Goal: Task Accomplishment & Management: Manage account settings

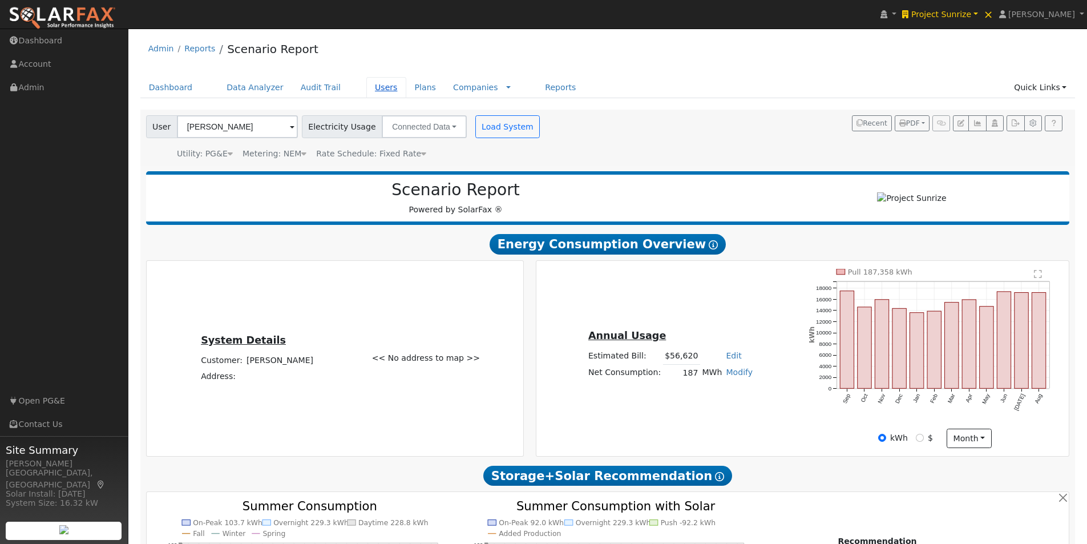
click at [366, 89] on link "Users" at bounding box center [386, 87] width 40 height 21
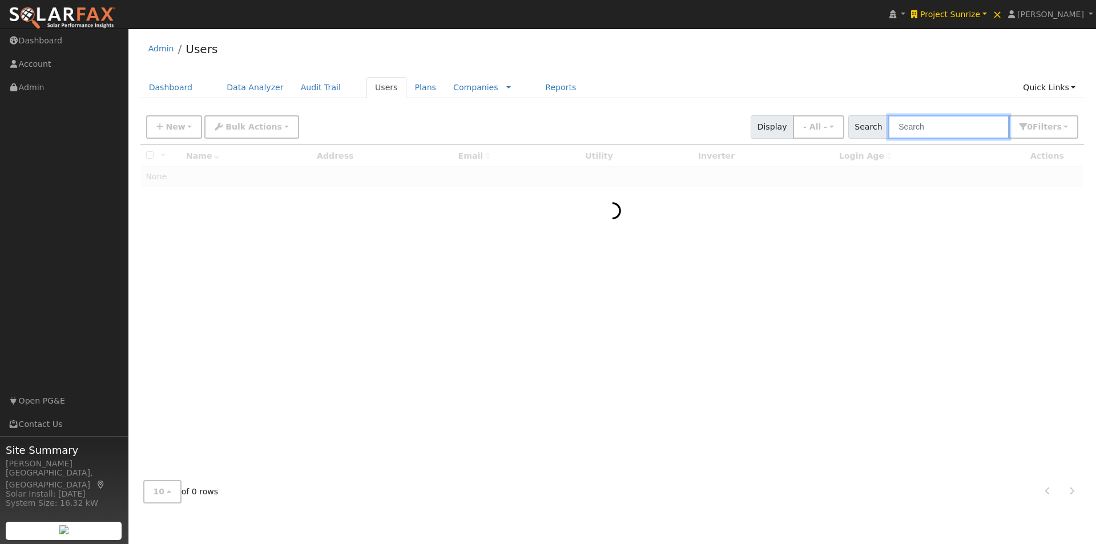
click at [960, 129] on input "text" at bounding box center [948, 126] width 121 height 23
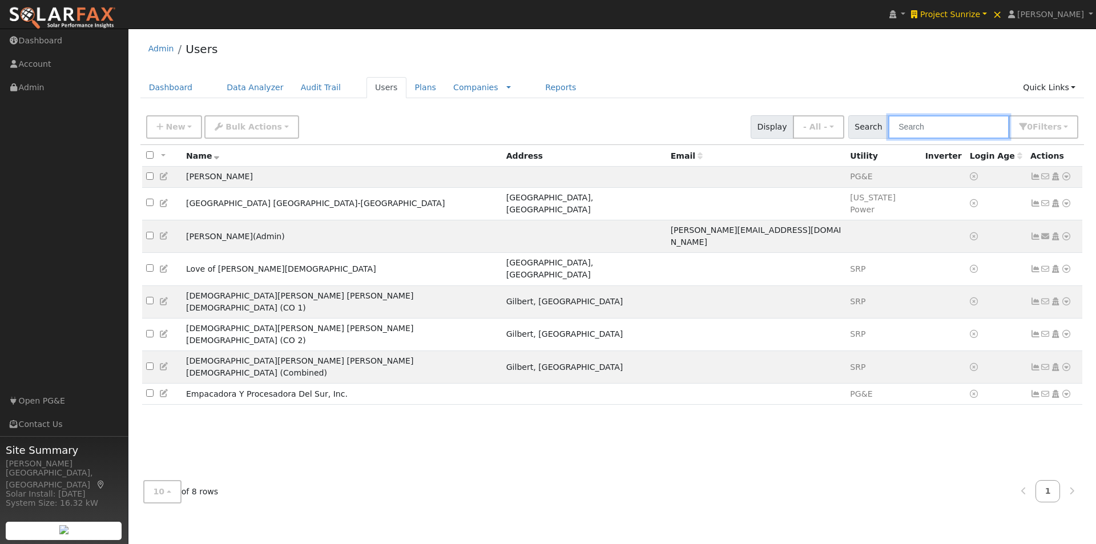
paste input "[EMAIL_ADDRESS][DOMAIN_NAME]"
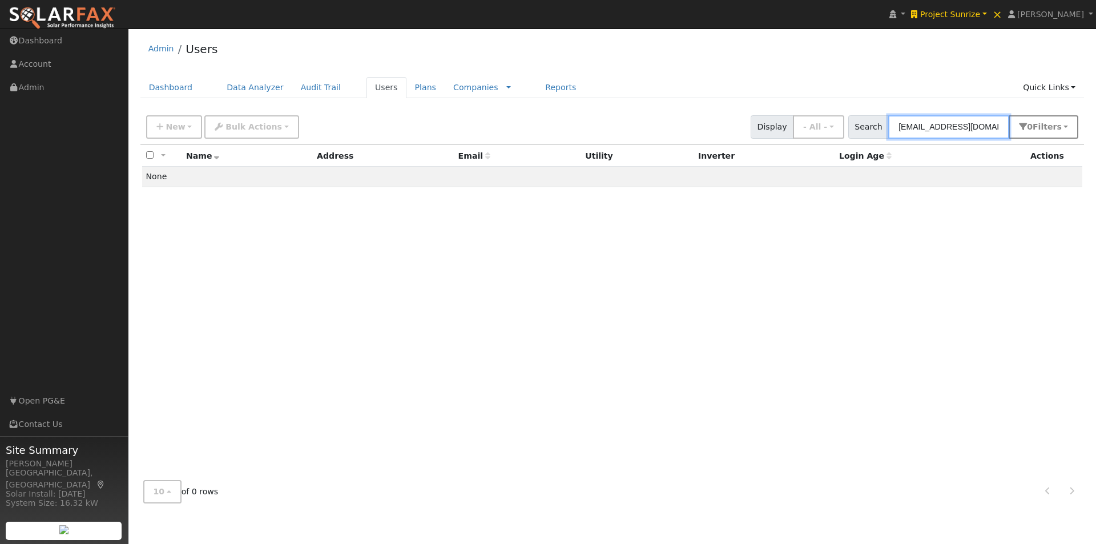
type input "riazaamir636@gmail.com"
click at [1056, 126] on span "Filter s" at bounding box center [1046, 126] width 29 height 9
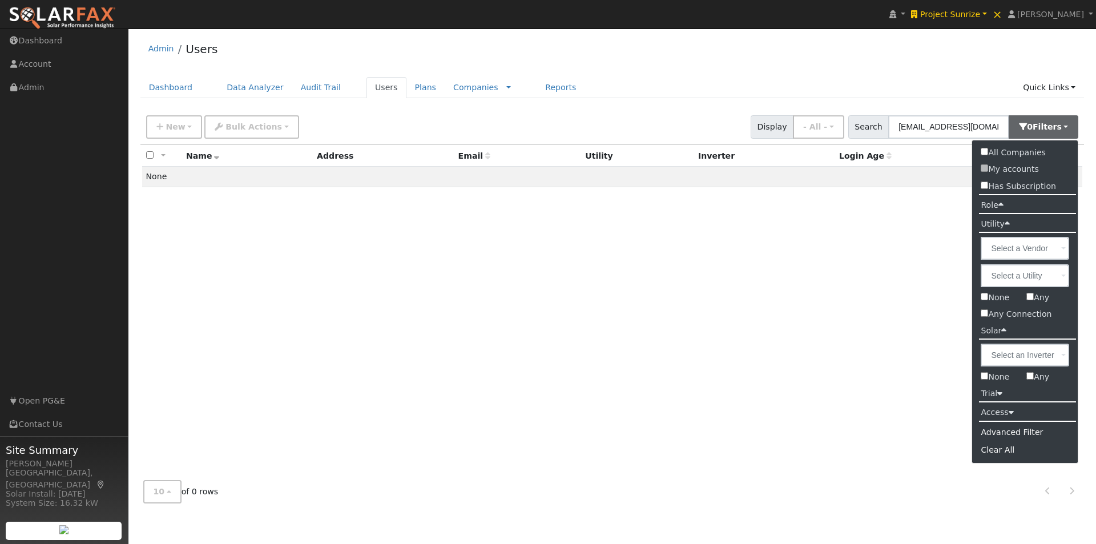
click at [982, 150] on input "All Companies" at bounding box center [983, 151] width 7 height 7
checkbox input "true"
